Goal: Task Accomplishment & Management: Use online tool/utility

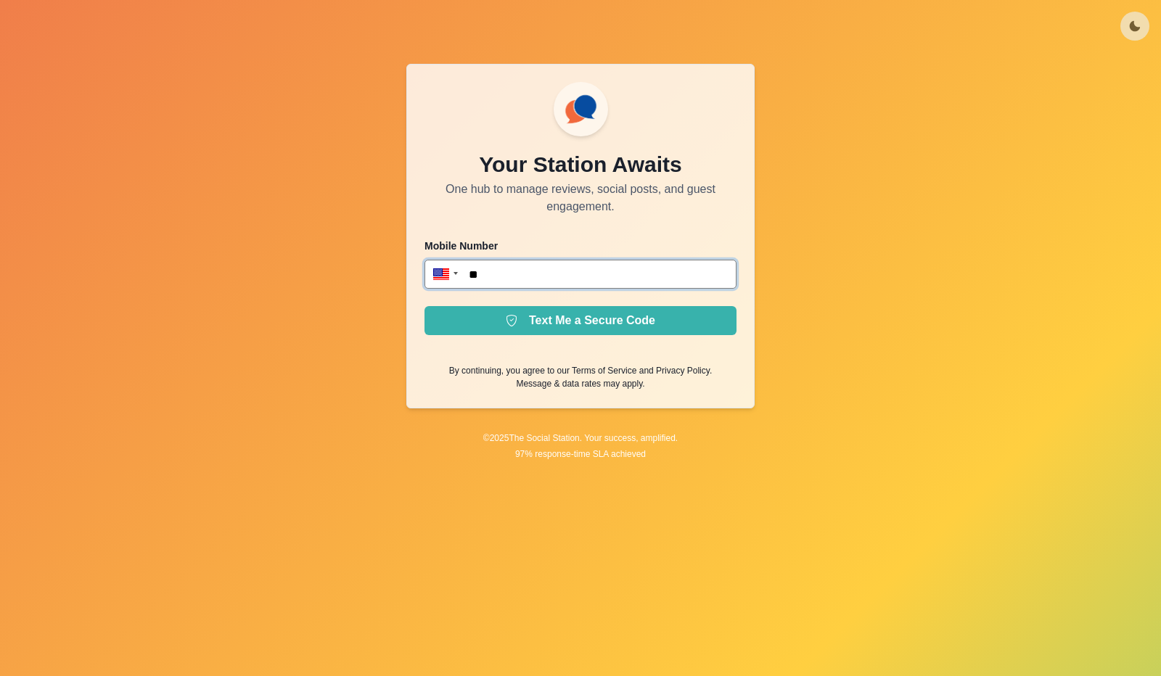
click at [531, 274] on input "**" at bounding box center [580, 274] width 312 height 29
click at [531, 279] on input "**" at bounding box center [580, 274] width 312 height 29
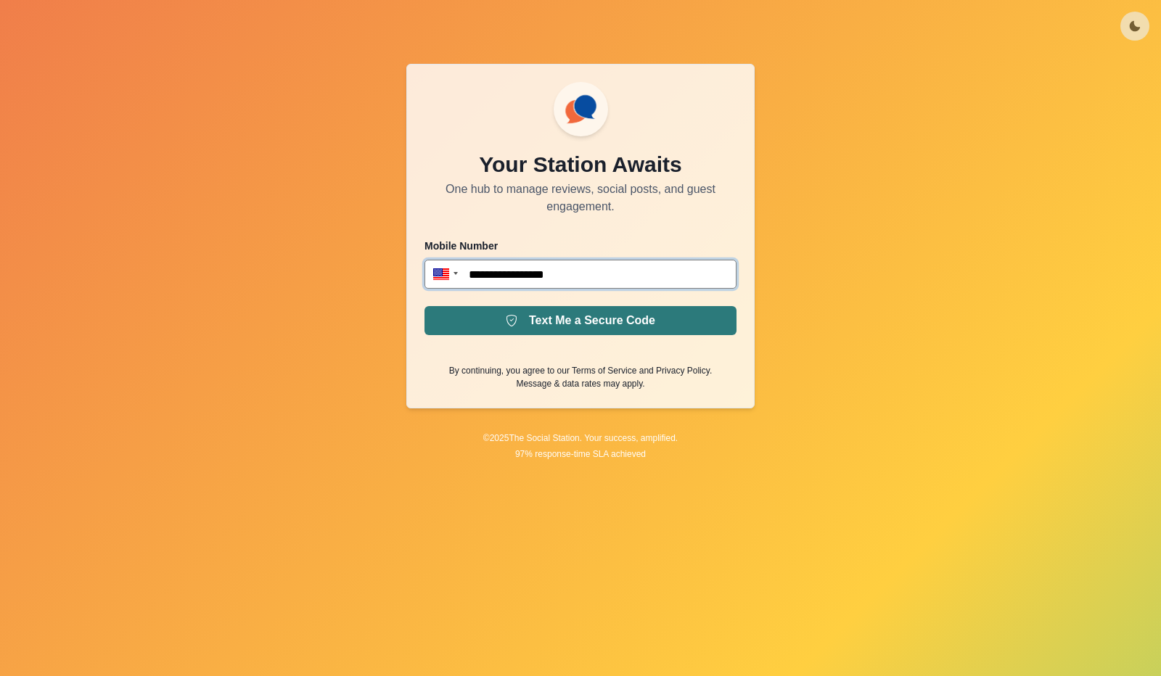
type input "**********"
click at [578, 312] on button "Text Me a Secure Code" at bounding box center [580, 320] width 312 height 29
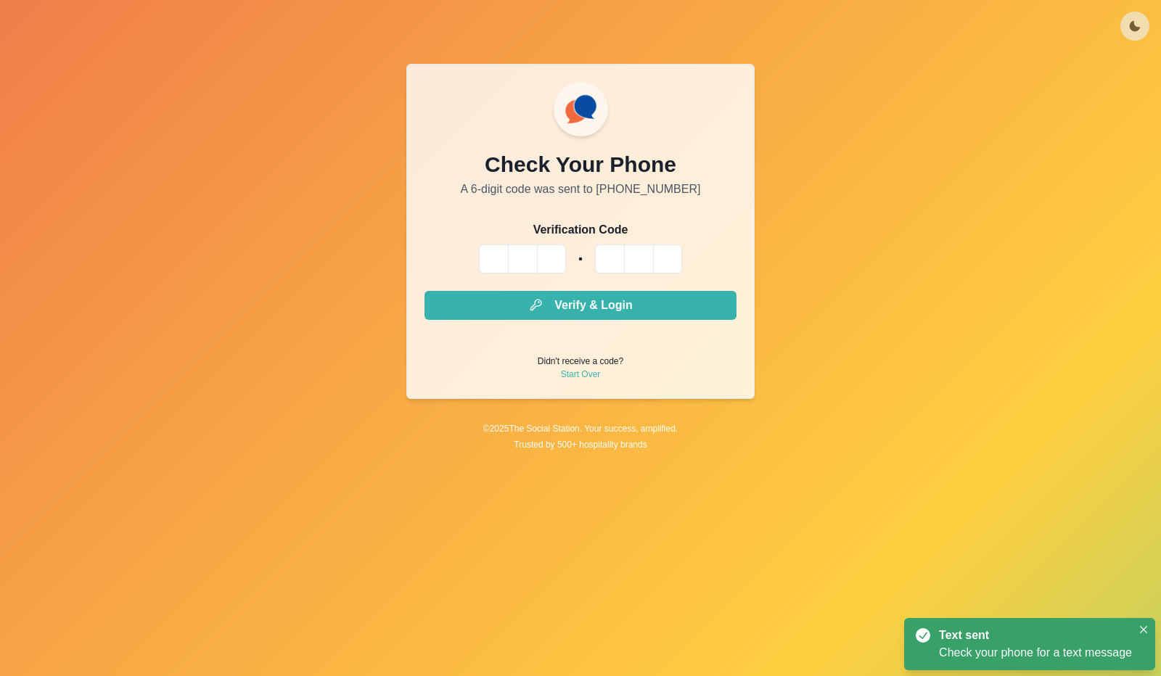
click at [492, 256] on input "Please enter your pin code" at bounding box center [493, 259] width 29 height 29
type input "*"
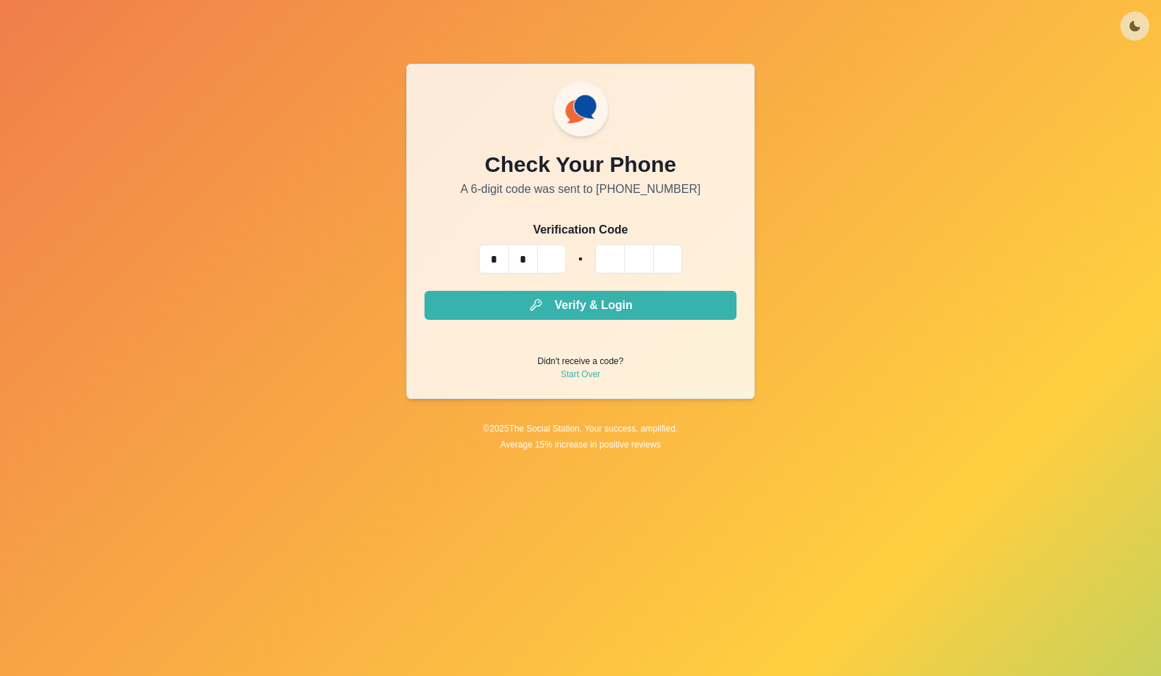
type input "*"
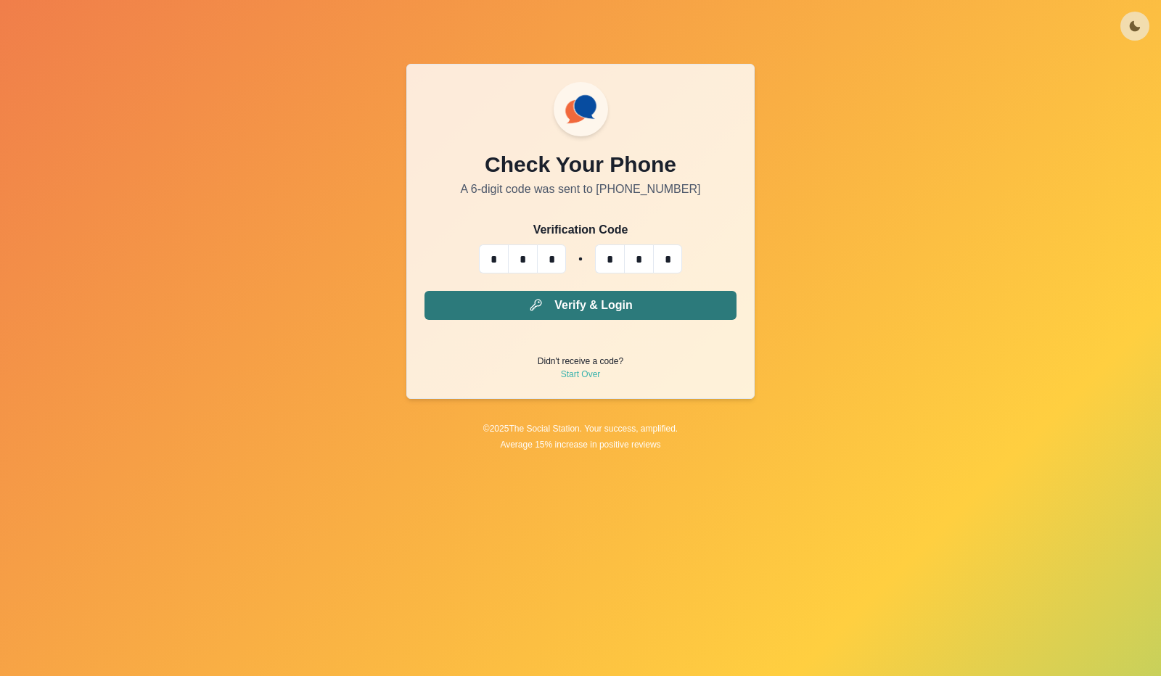
type input "*"
click at [583, 305] on button "Verify & Login" at bounding box center [580, 305] width 312 height 29
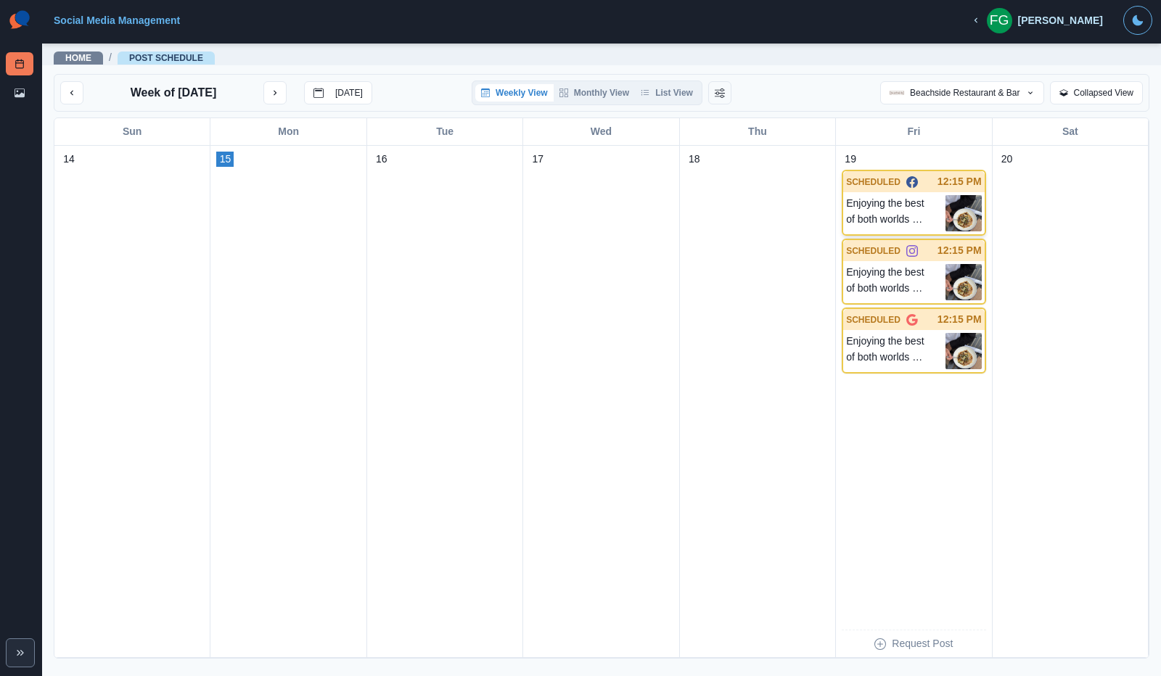
click at [963, 207] on img at bounding box center [963, 213] width 36 height 36
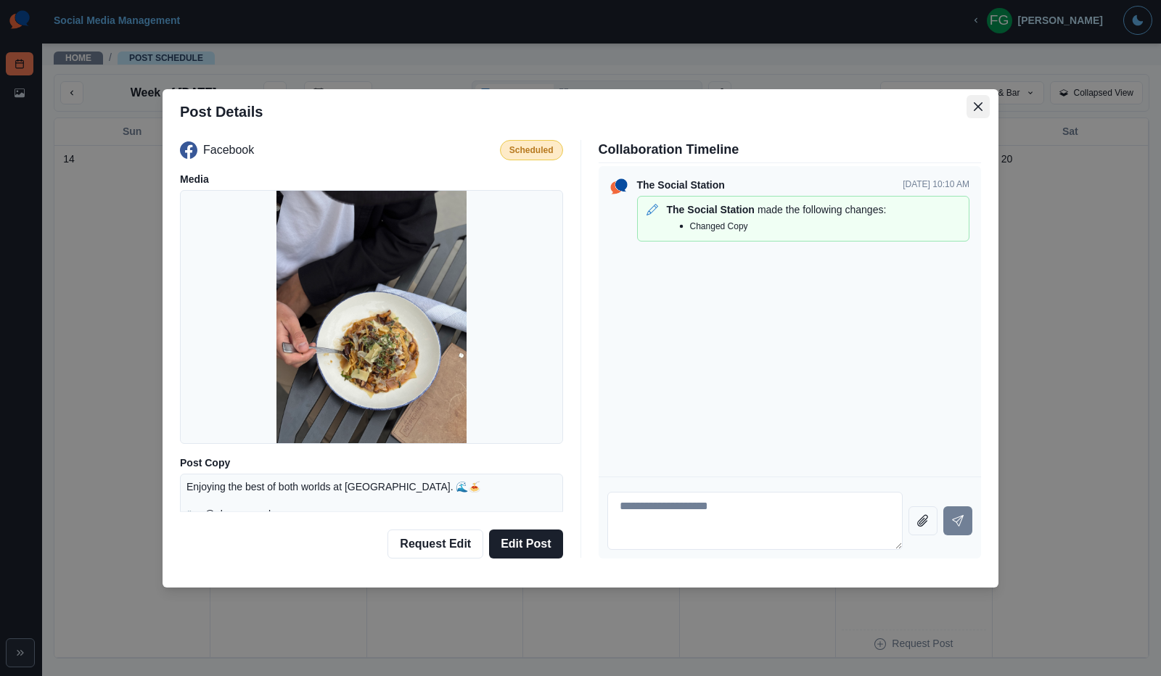
click at [975, 106] on icon "Close" at bounding box center [978, 106] width 9 height 9
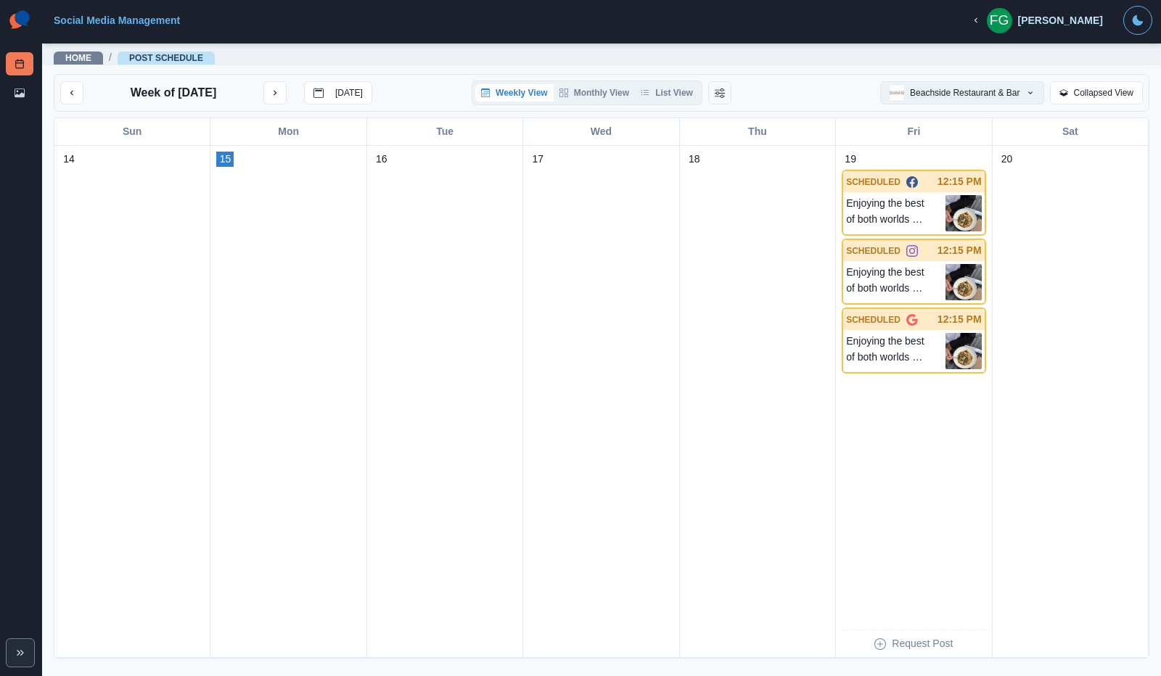
click at [987, 91] on button "Beachside Restaurant & Bar" at bounding box center [961, 92] width 163 height 23
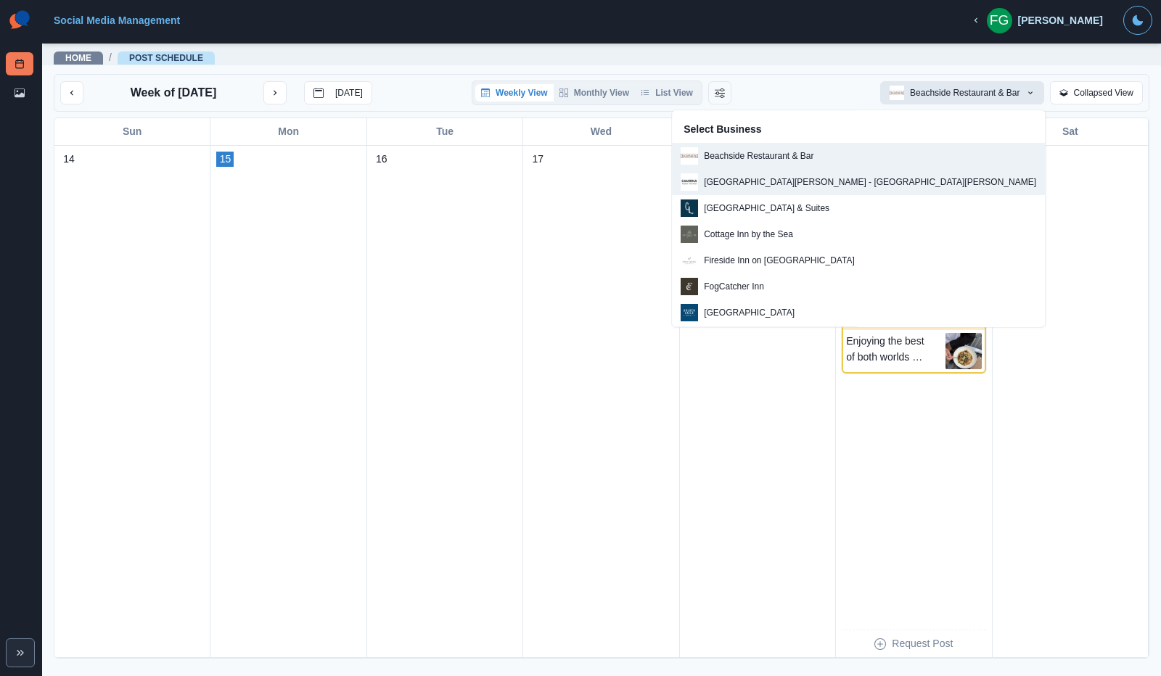
click at [837, 189] on div "[GEOGRAPHIC_DATA][PERSON_NAME] - [GEOGRAPHIC_DATA][PERSON_NAME]" at bounding box center [859, 181] width 356 height 17
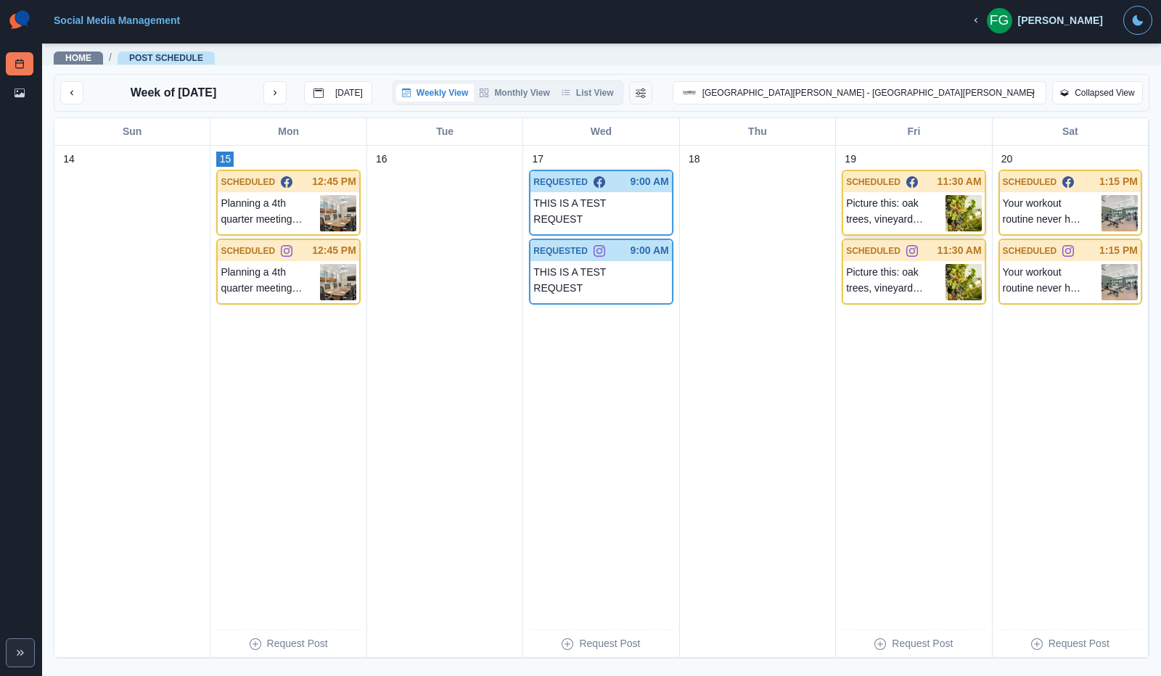
click at [920, 227] on p "Picture this: oak trees, vineyard views, and a bow in your hand. Archery at [GE…" at bounding box center [895, 213] width 99 height 36
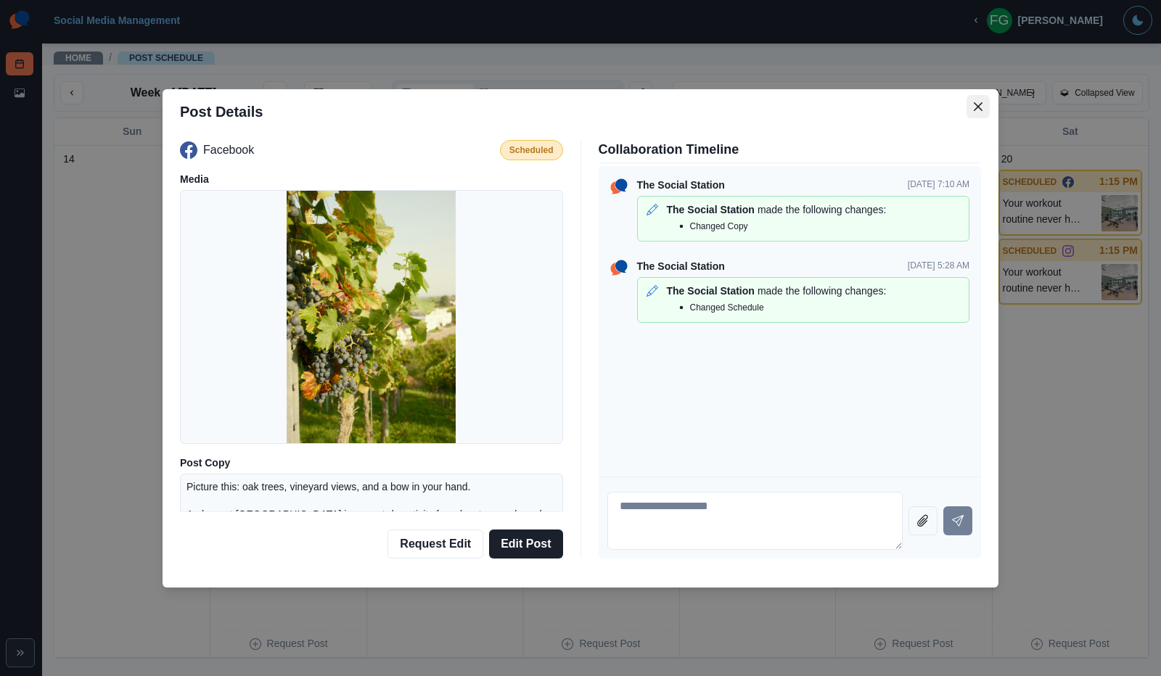
click at [980, 109] on icon "Close" at bounding box center [978, 106] width 9 height 9
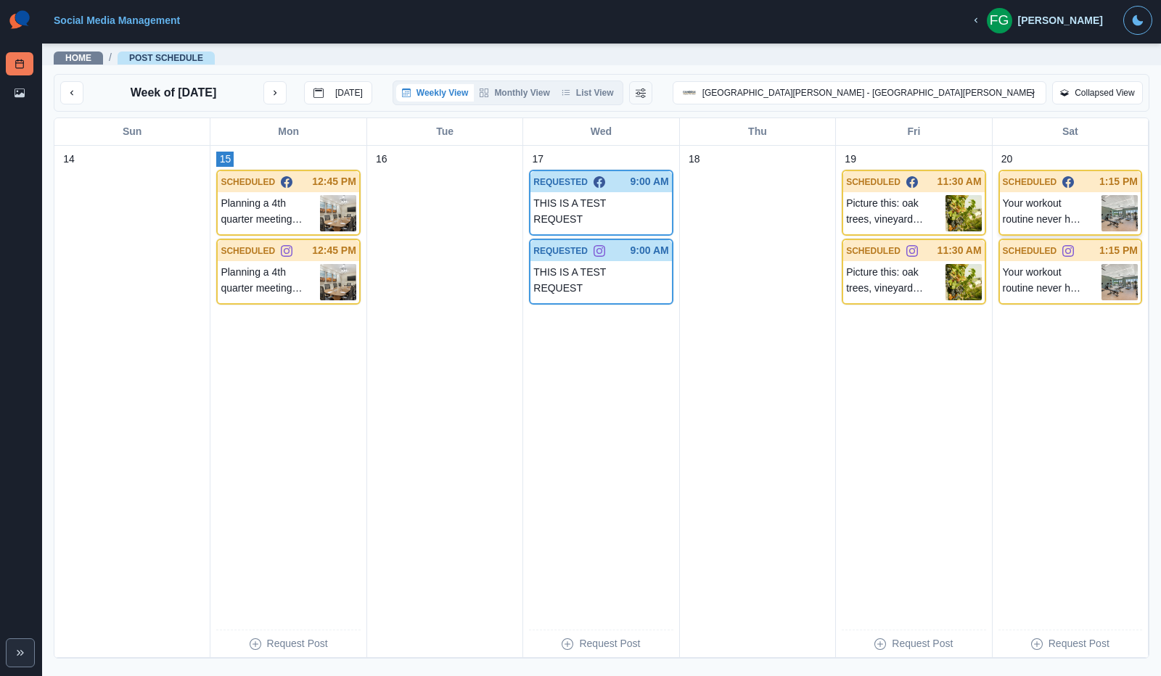
click at [1051, 209] on p "Your workout routine never has to skip a beat. Whether it's 6am or midnight, ou…" at bounding box center [1052, 213] width 99 height 36
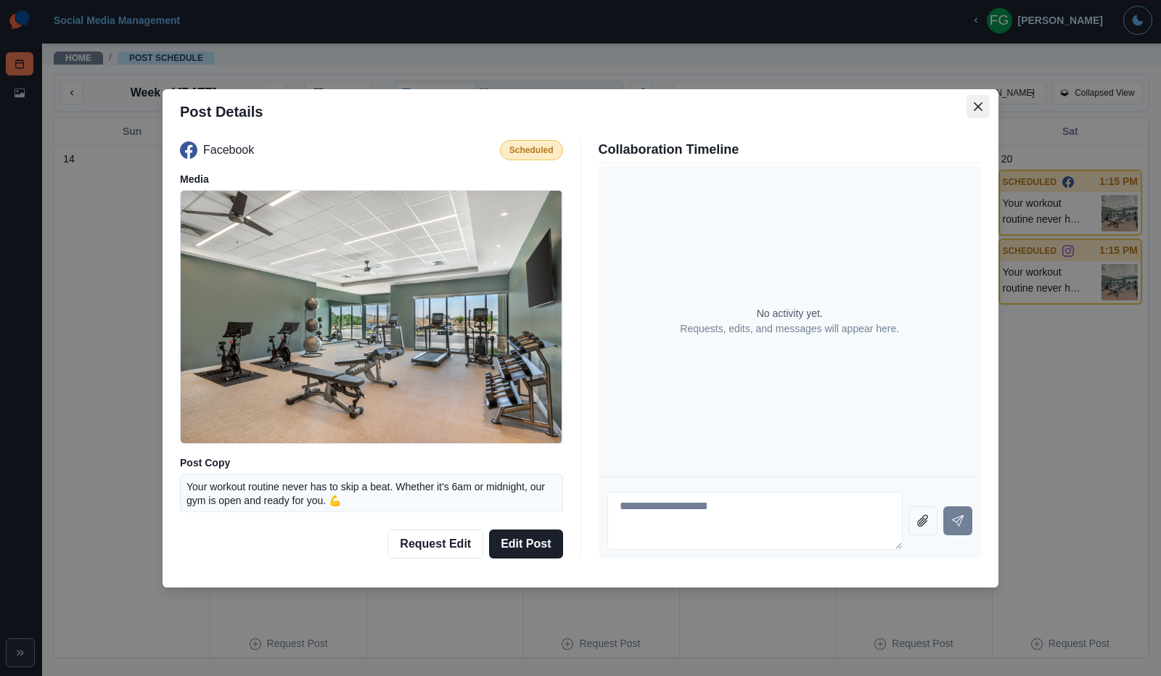
click at [978, 101] on button "Close" at bounding box center [977, 106] width 23 height 23
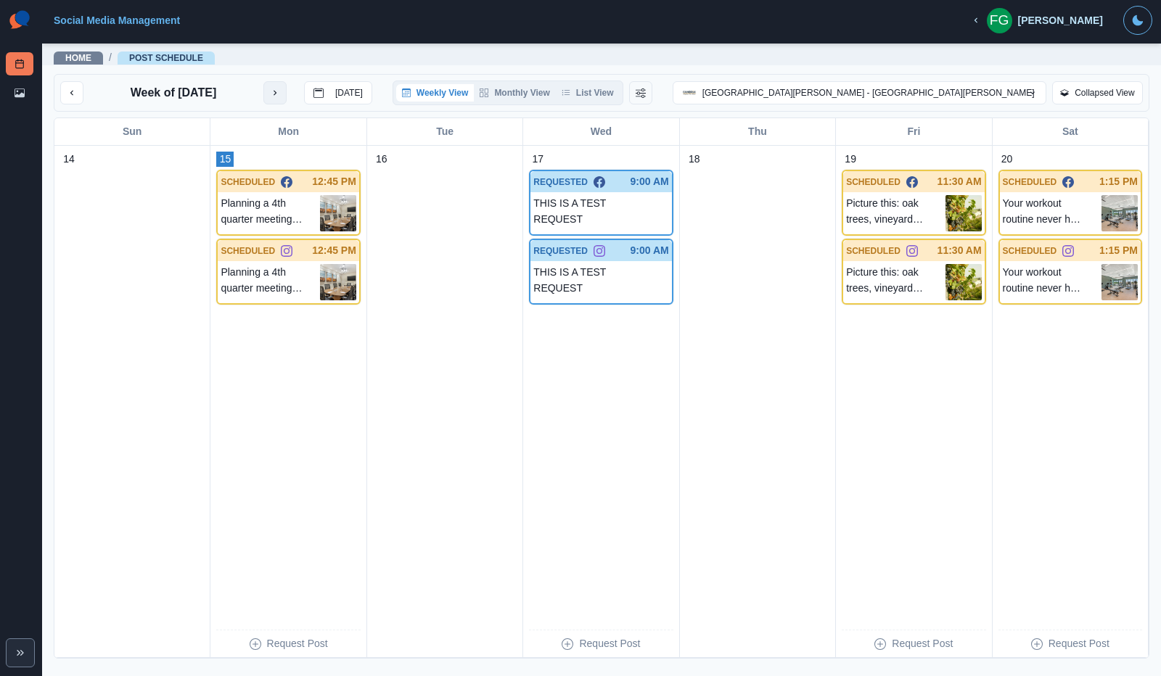
click at [280, 91] on icon "next month" at bounding box center [275, 93] width 10 height 10
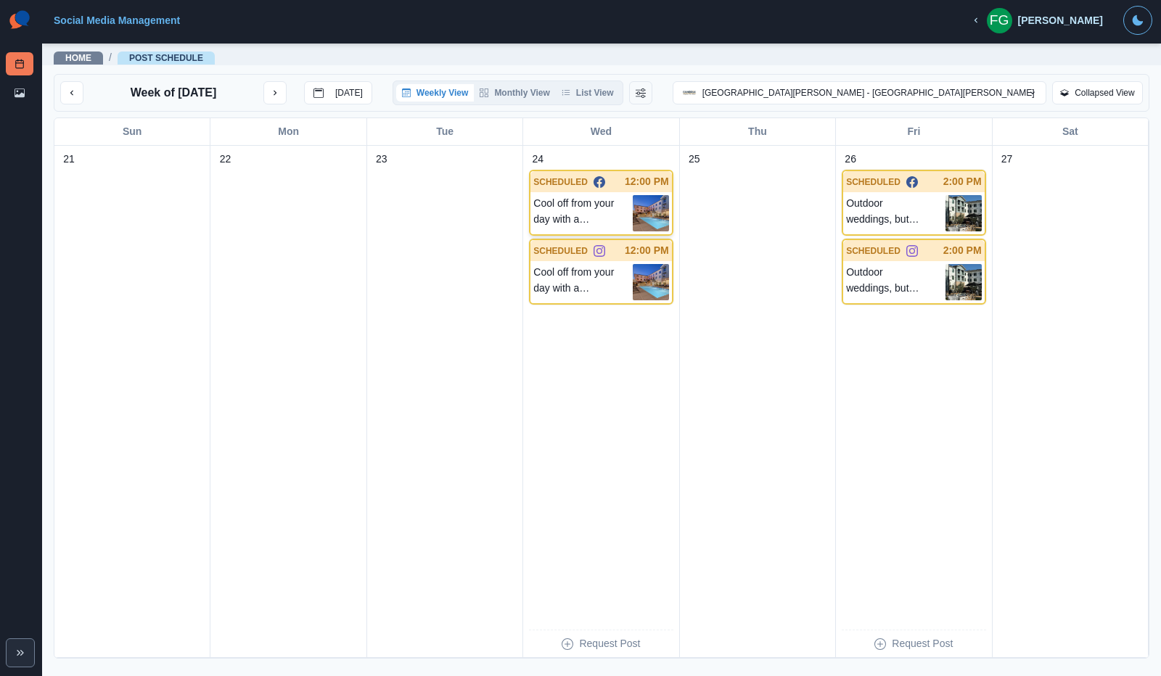
click at [640, 215] on img at bounding box center [651, 213] width 36 height 36
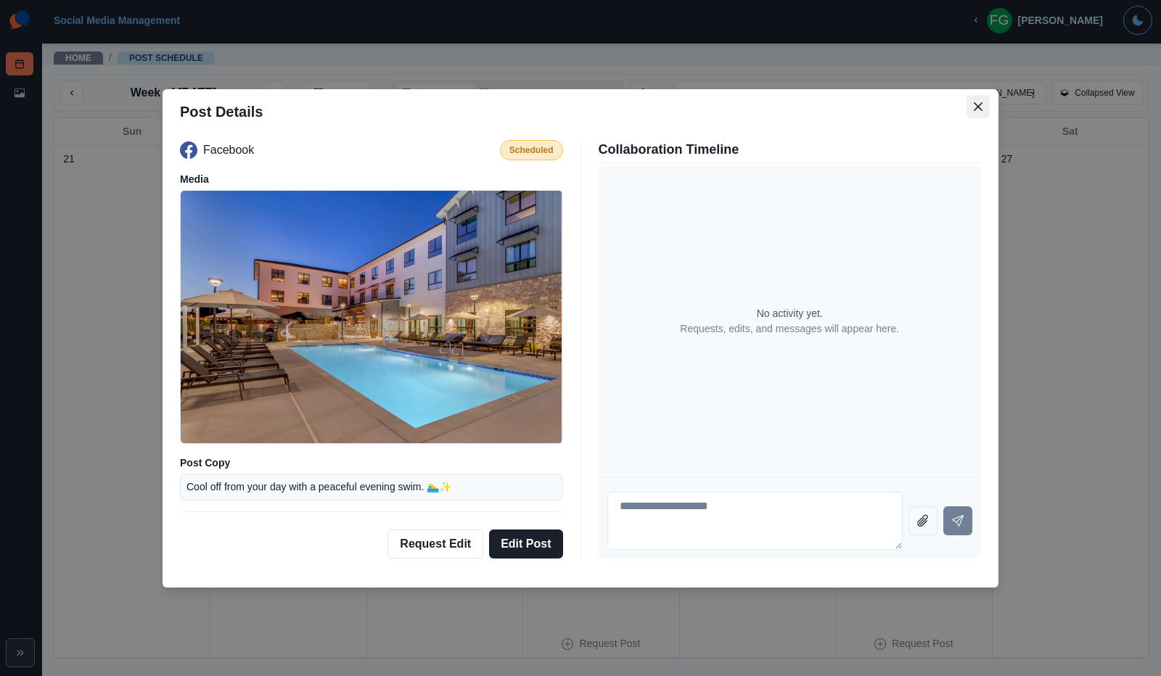
click at [971, 106] on button "Close" at bounding box center [977, 106] width 23 height 23
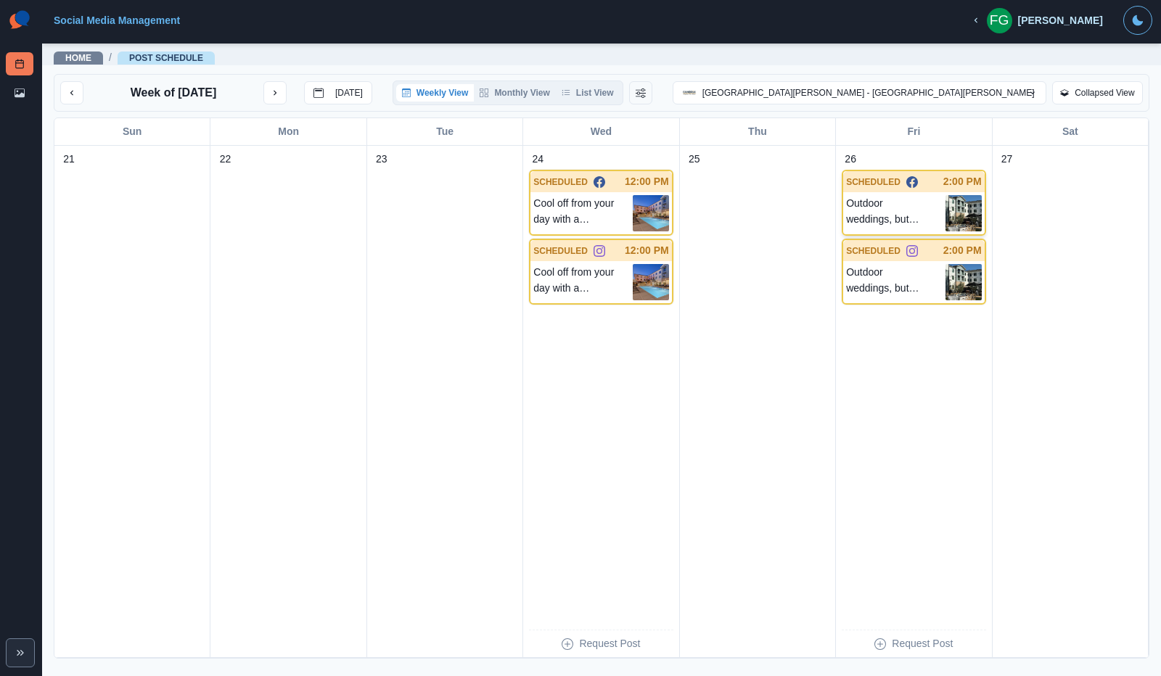
click at [885, 214] on p "Outdoor weddings, but without the "what ifs!" 💍 At [GEOGRAPHIC_DATA][PERSON_NAM…" at bounding box center [895, 213] width 99 height 36
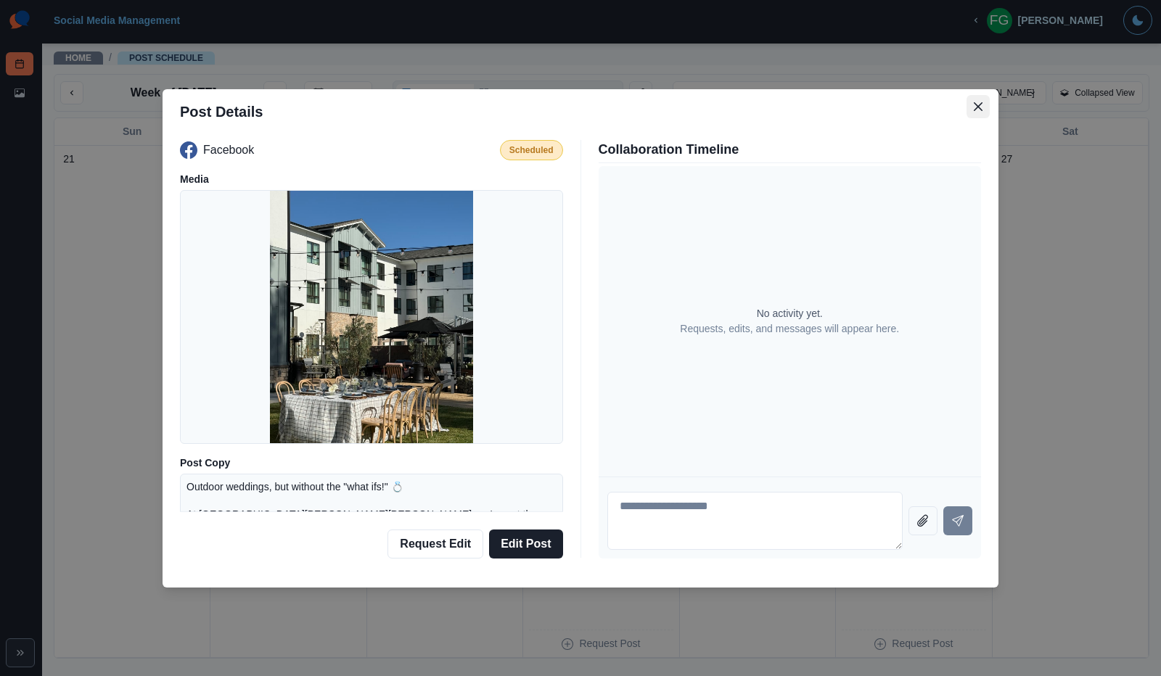
click at [981, 112] on button "Close" at bounding box center [977, 106] width 23 height 23
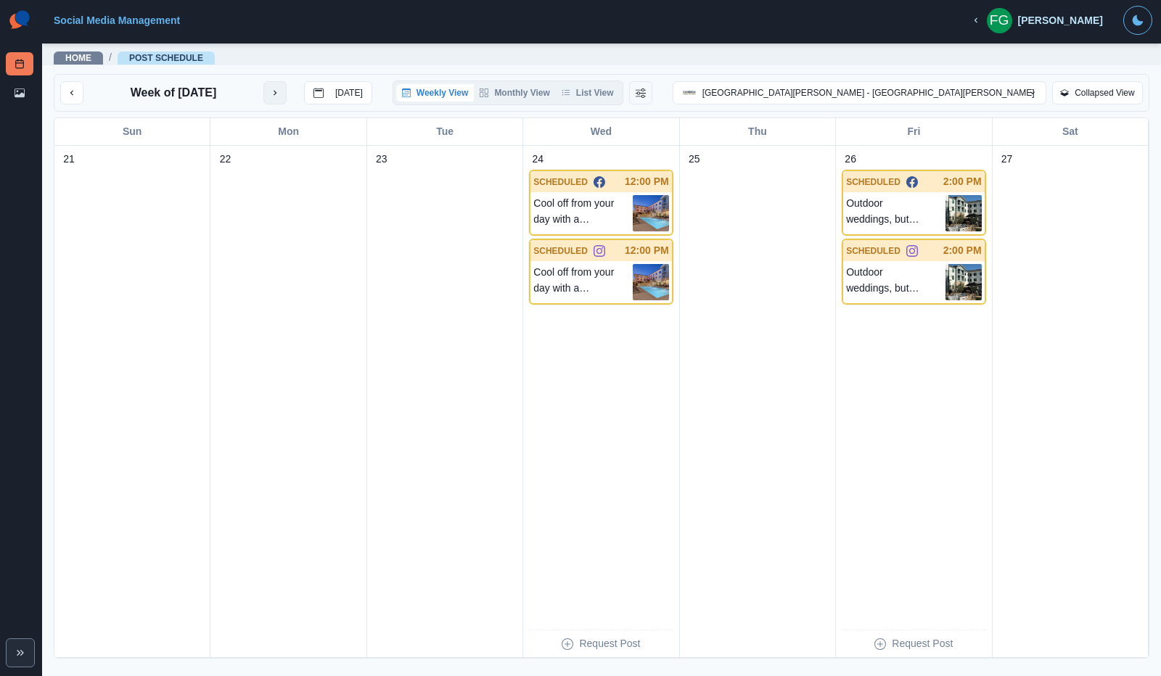
click at [279, 88] on button "next month" at bounding box center [274, 92] width 23 height 23
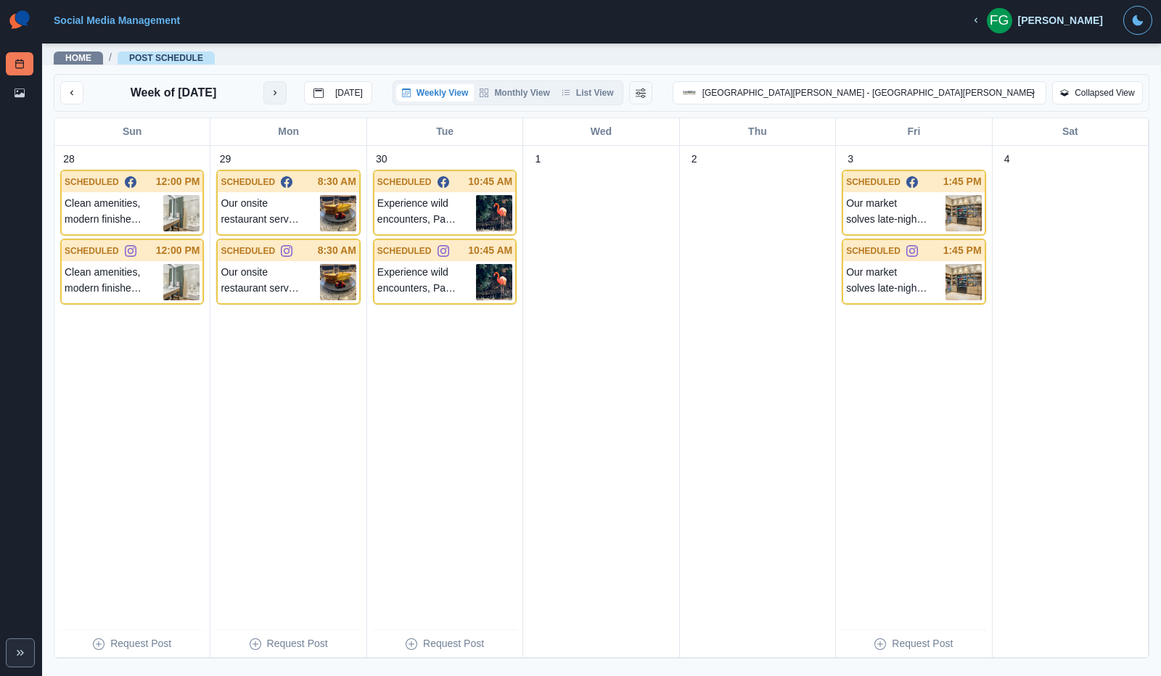
click at [280, 93] on icon "next month" at bounding box center [275, 93] width 10 height 10
